Goal: Information Seeking & Learning: Learn about a topic

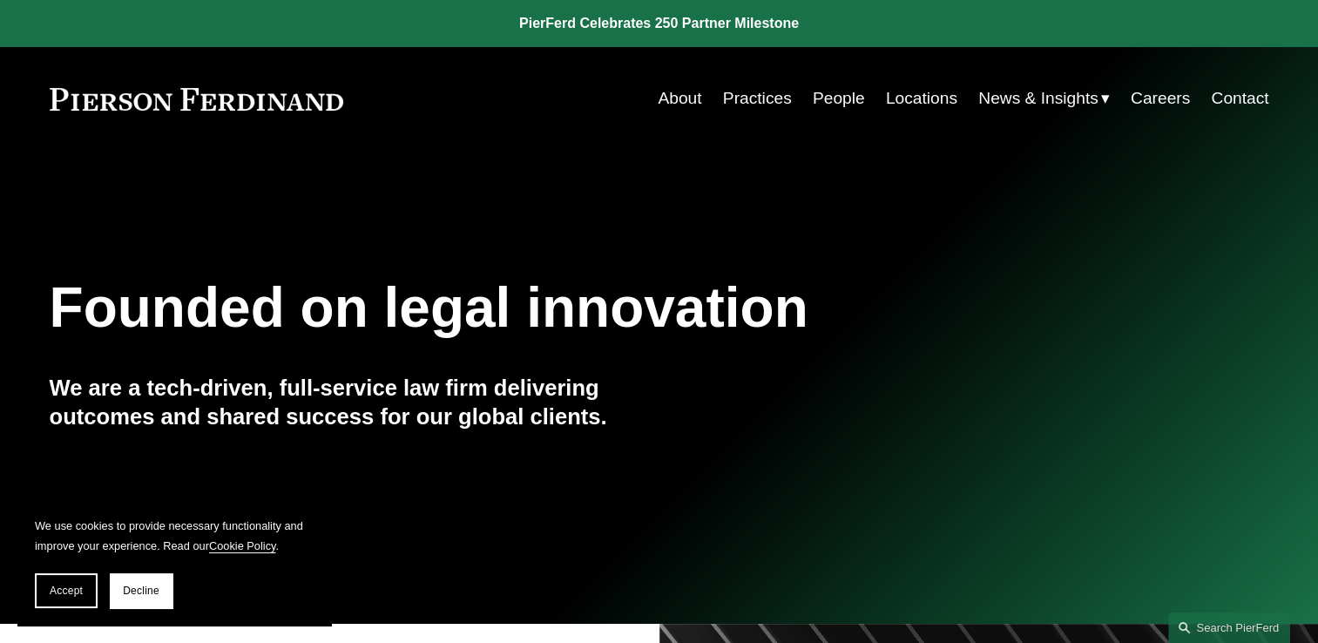
click at [832, 95] on link "People" at bounding box center [839, 98] width 52 height 33
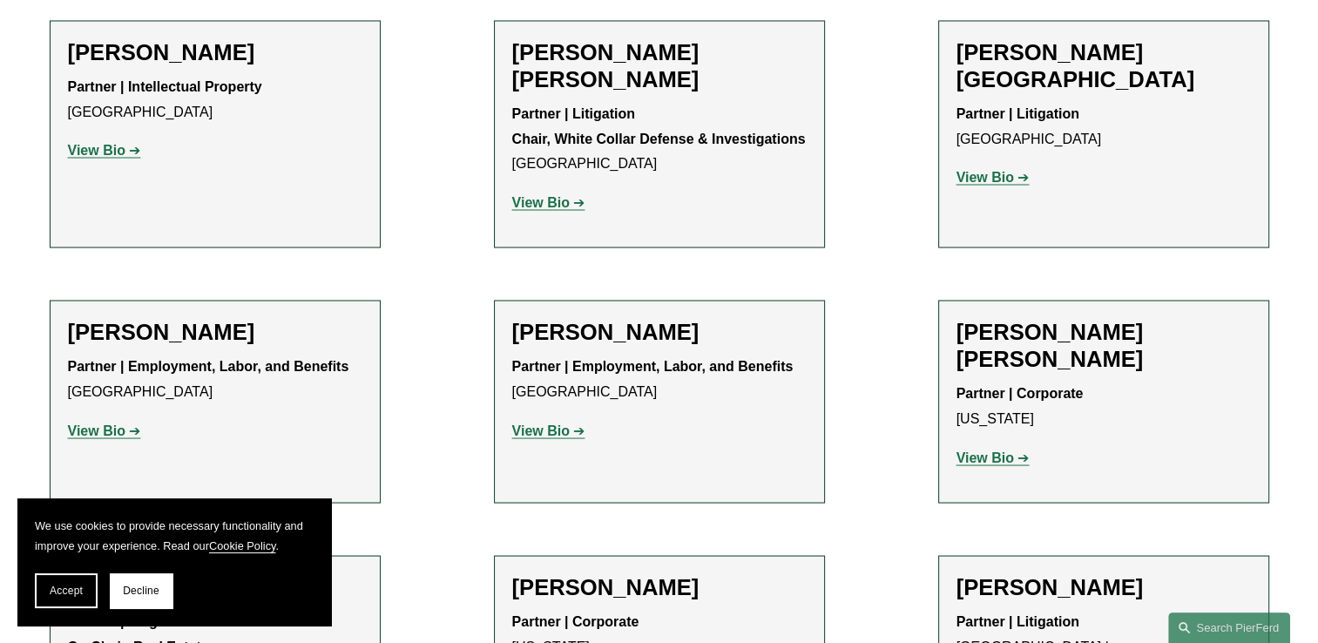
scroll to position [9670, 0]
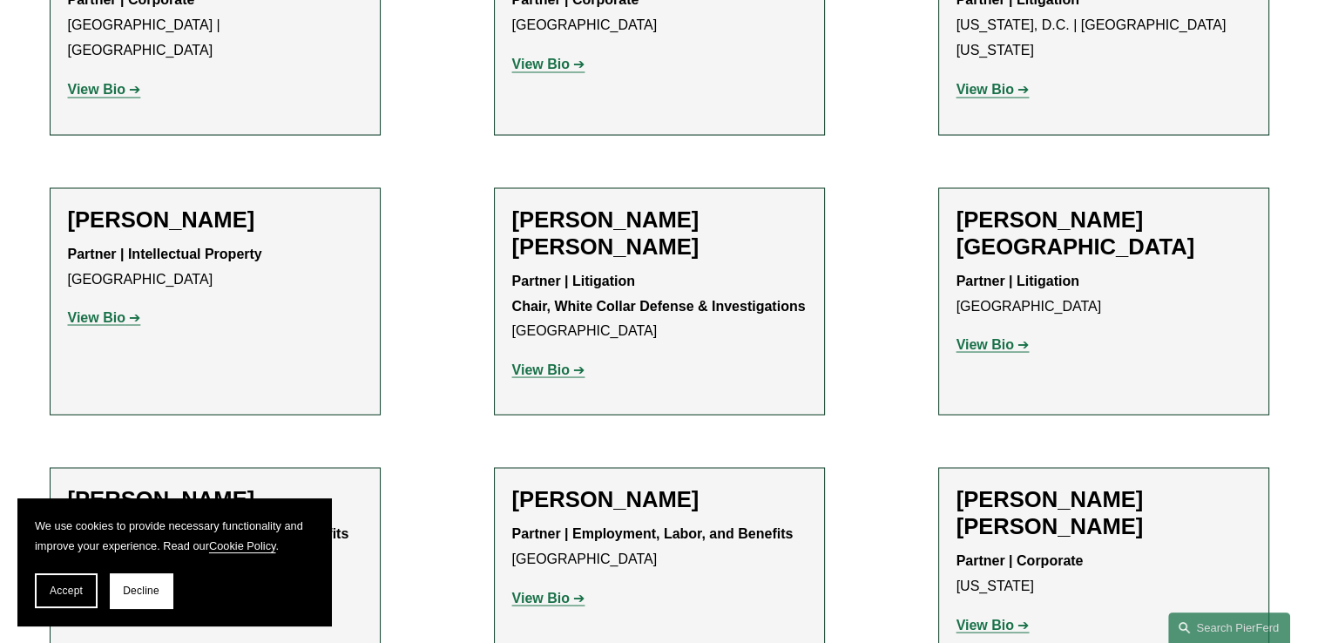
click at [1004, 617] on strong "View Bio" at bounding box center [985, 624] width 57 height 15
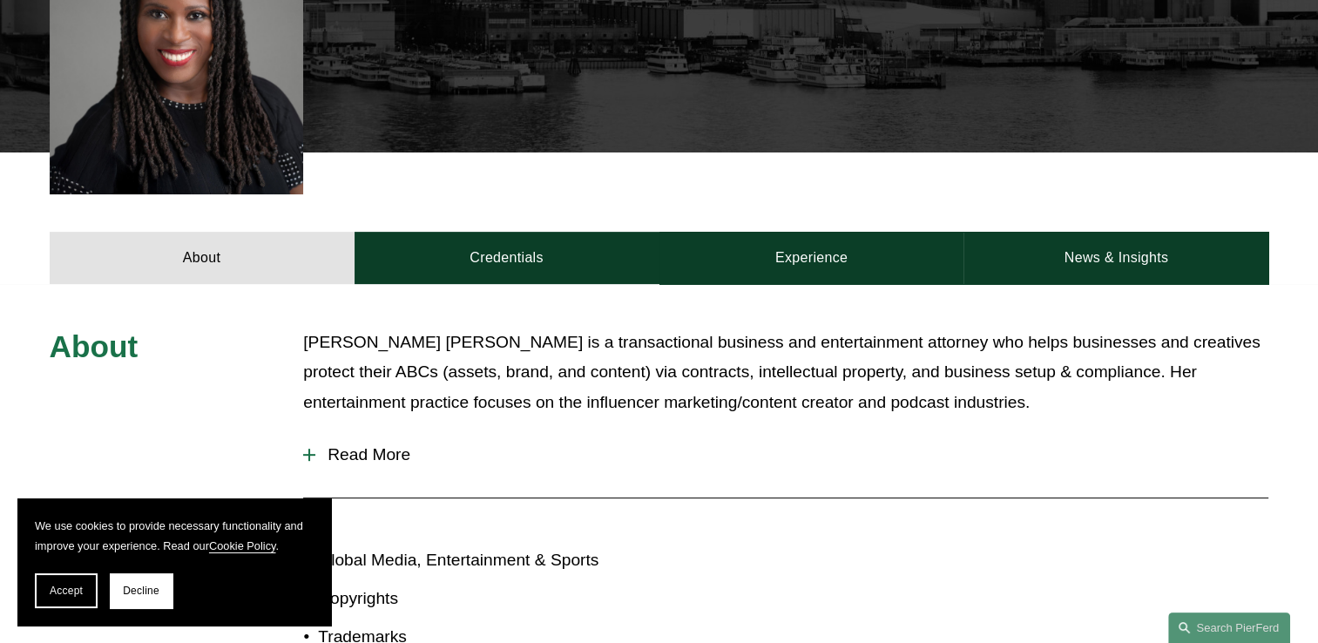
scroll to position [436, 0]
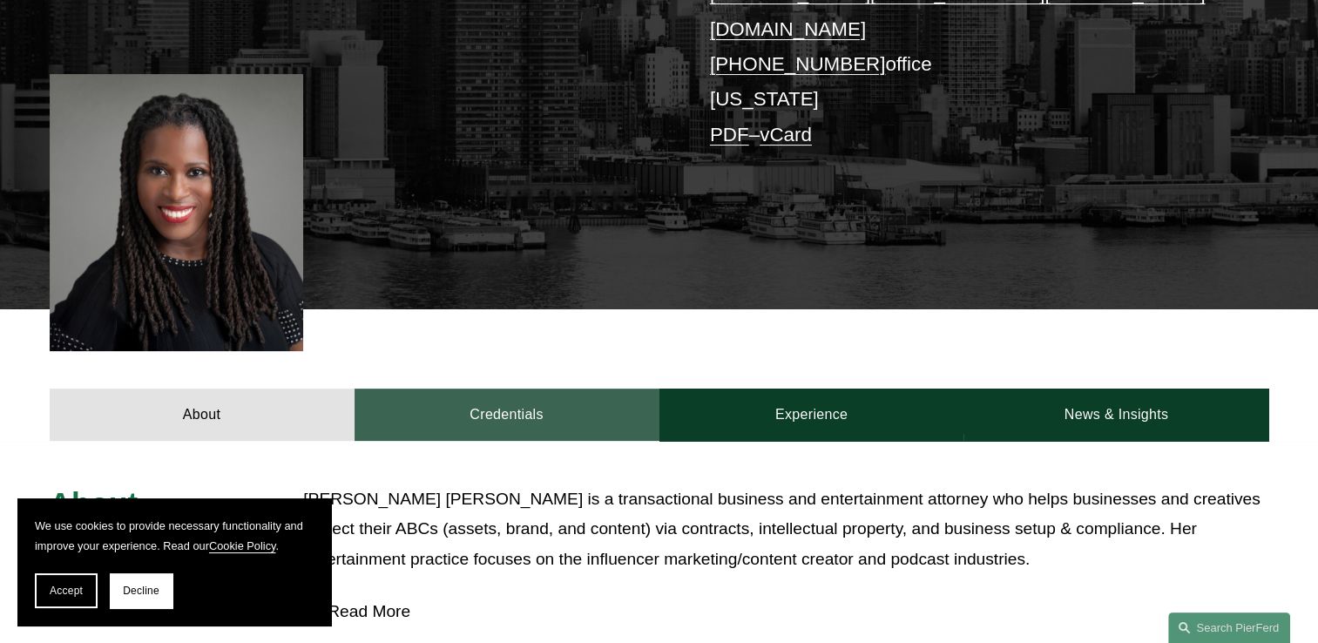
click at [552, 389] on link "Credentials" at bounding box center [507, 415] width 305 height 52
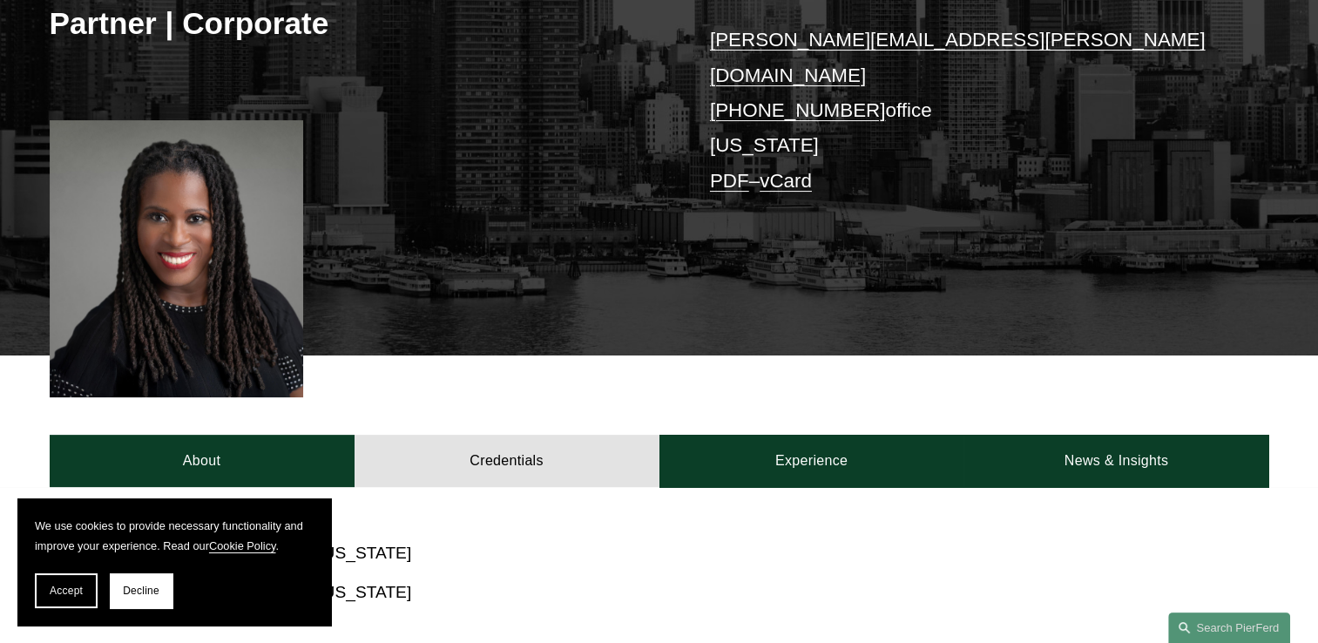
scroll to position [261, 0]
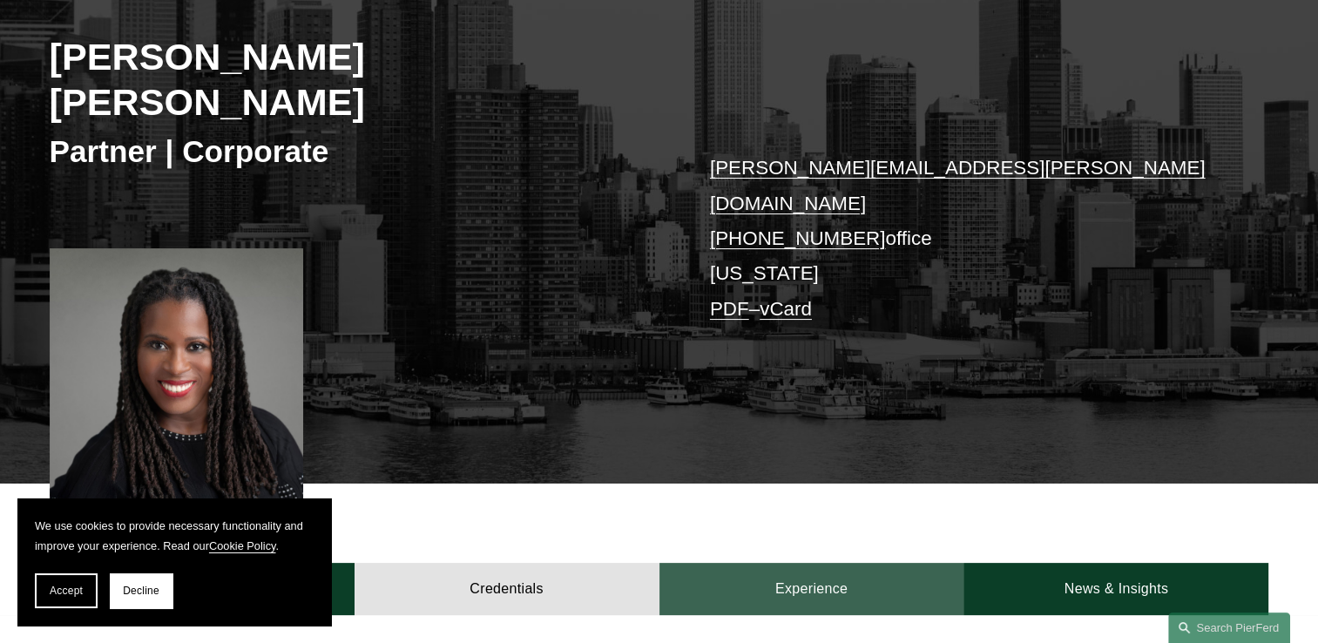
click at [775, 563] on link "Experience" at bounding box center [811, 589] width 305 height 52
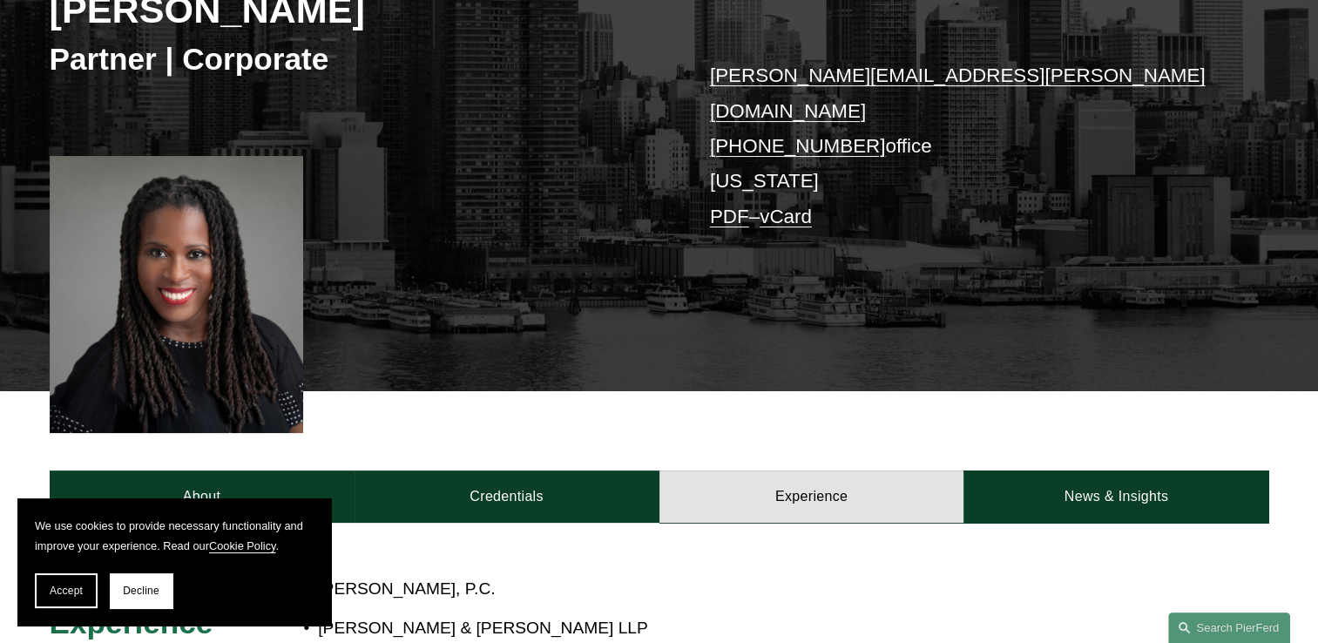
scroll to position [348, 0]
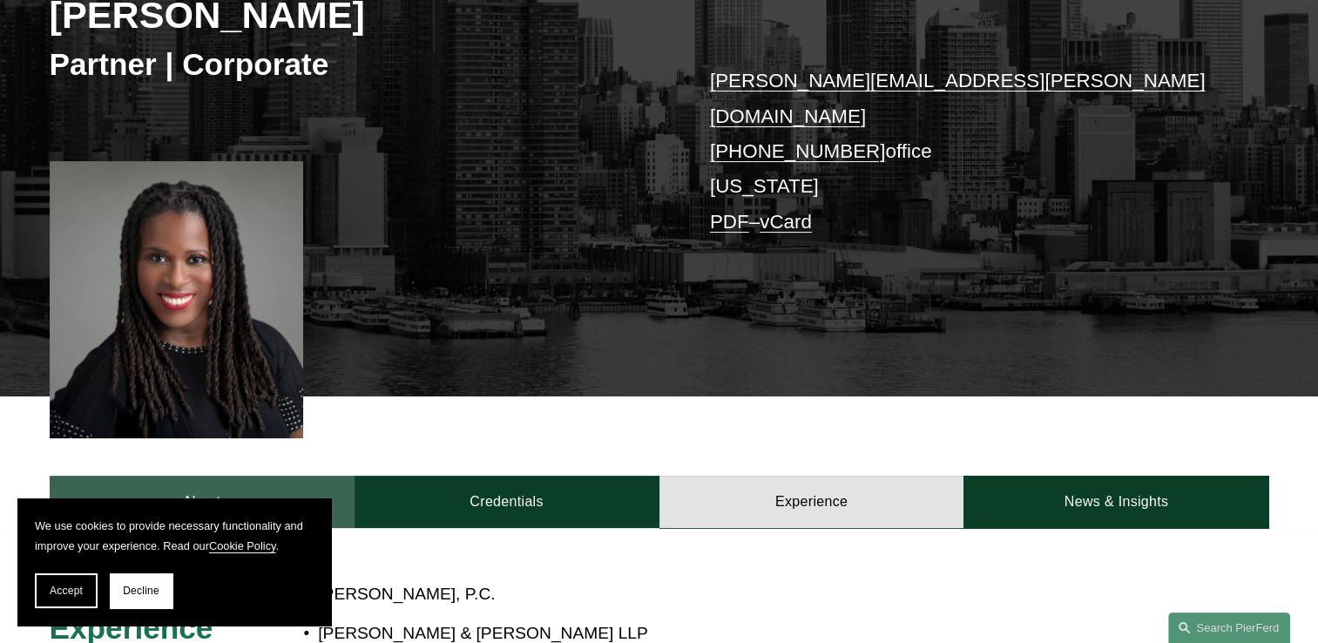
click at [236, 476] on link "About" at bounding box center [202, 502] width 305 height 52
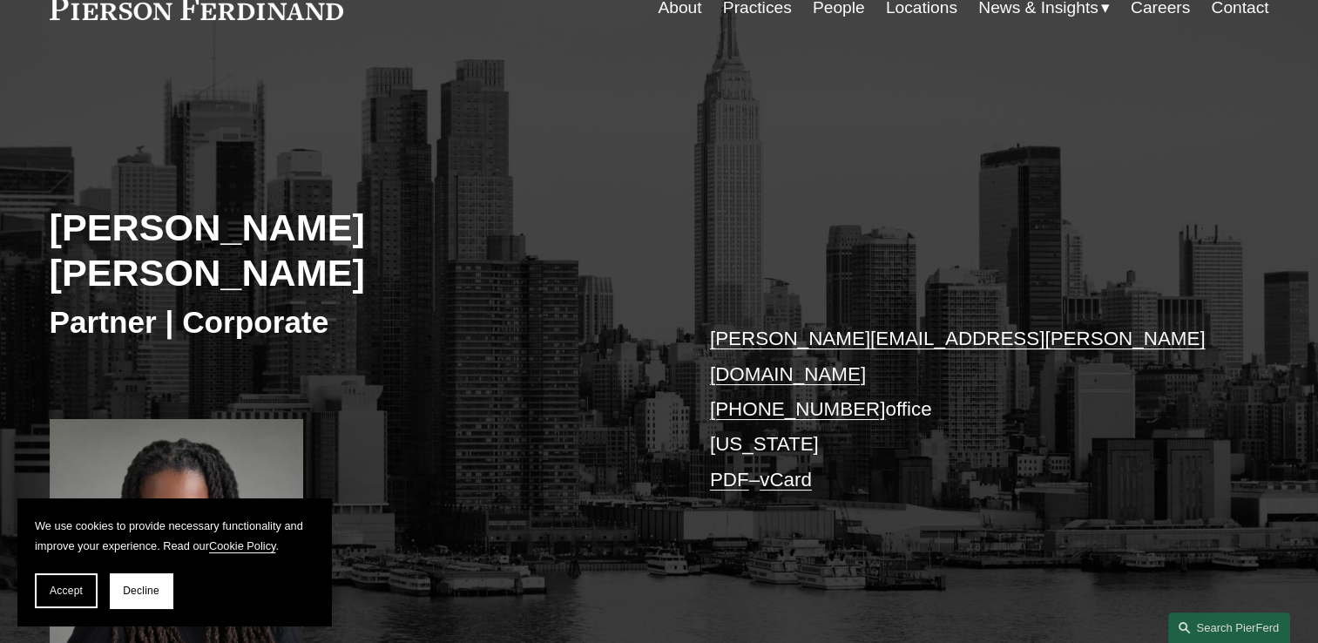
scroll to position [0, 0]
